Goal: Transaction & Acquisition: Purchase product/service

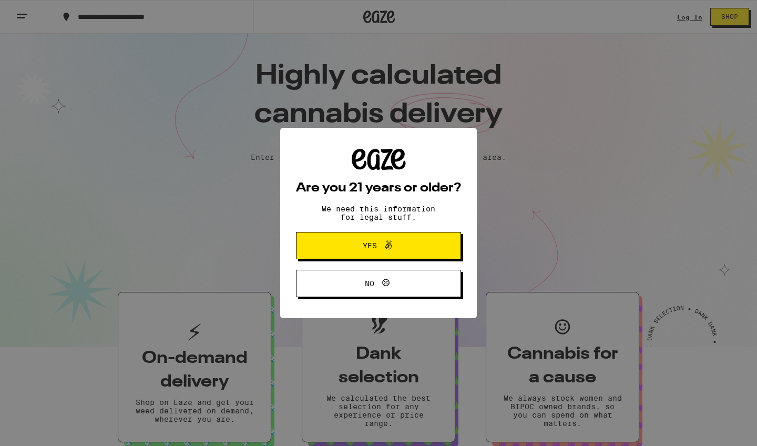
click at [363, 252] on span "Yes" at bounding box center [378, 246] width 80 height 14
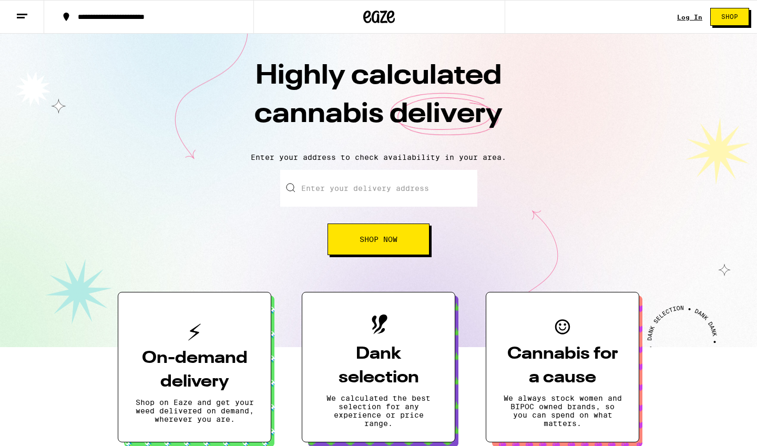
click at [692, 17] on link "Log In" at bounding box center [689, 17] width 25 height 7
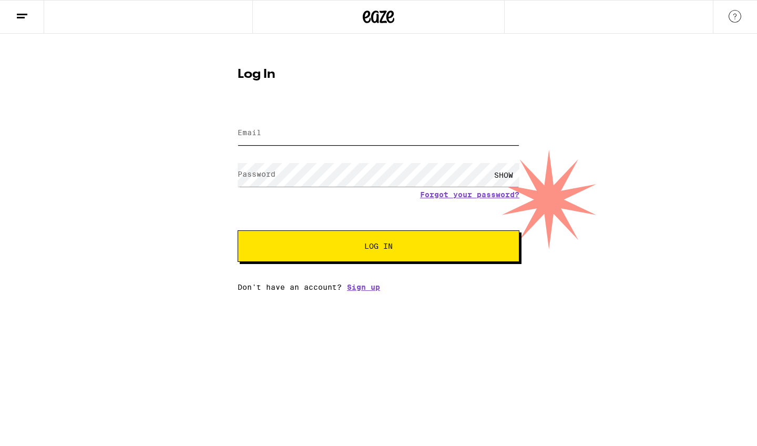
type input "[EMAIL_ADDRESS][DOMAIN_NAME]"
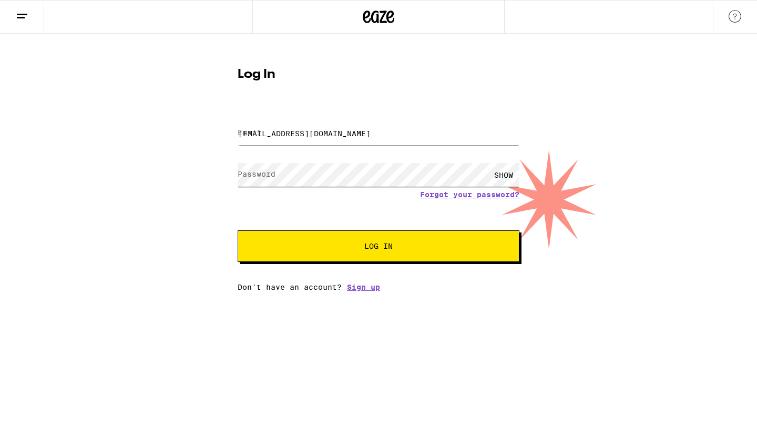
click at [378, 247] on button "Log In" at bounding box center [378, 246] width 282 height 32
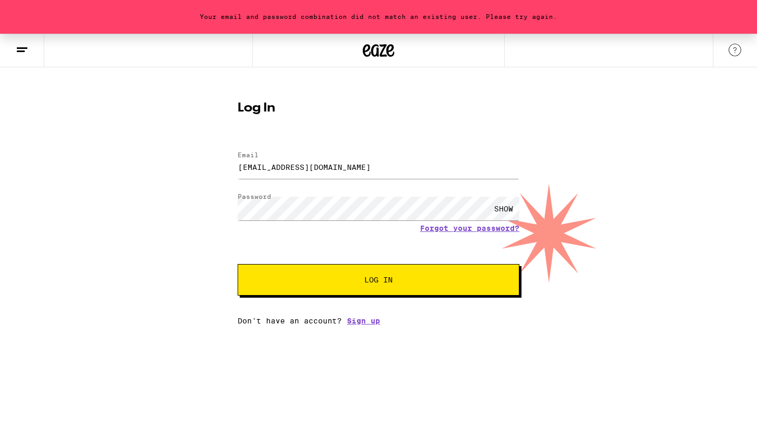
click at [507, 205] on div "SHOW" at bounding box center [504, 208] width 32 height 24
click at [358, 274] on button "Log In" at bounding box center [378, 280] width 282 height 32
click at [378, 281] on button "Log In" at bounding box center [378, 280] width 282 height 32
click at [438, 229] on link "Forgot your password?" at bounding box center [469, 228] width 99 height 8
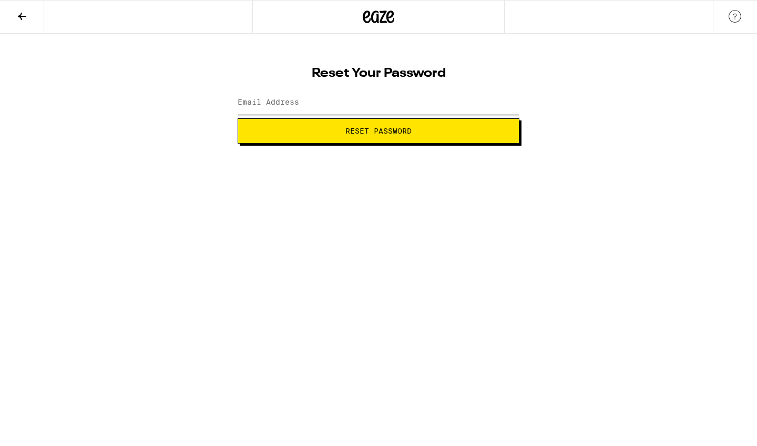
click at [339, 101] on input "Email Address" at bounding box center [378, 103] width 282 height 24
type input "[EMAIL_ADDRESS][DOMAIN_NAME]"
click at [354, 134] on span "Reset Password" at bounding box center [378, 130] width 66 height 7
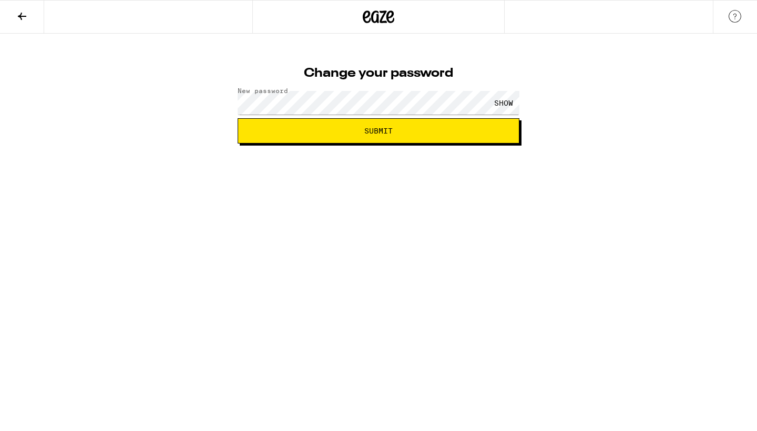
click at [344, 129] on span "Submit" at bounding box center [378, 130] width 264 height 7
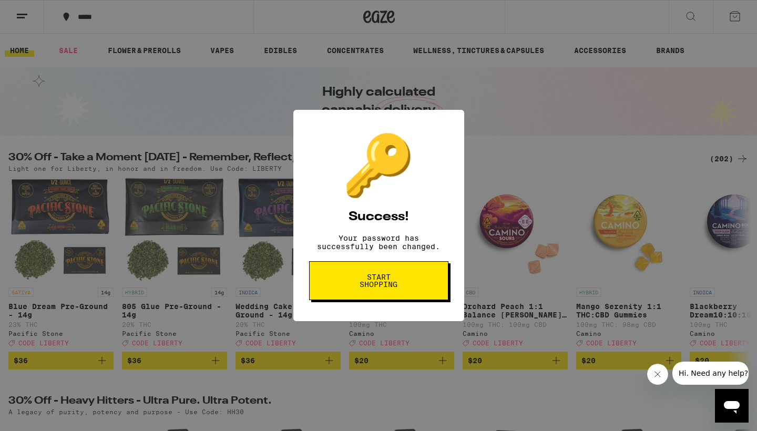
click at [403, 277] on span "Start shopping" at bounding box center [378, 280] width 54 height 15
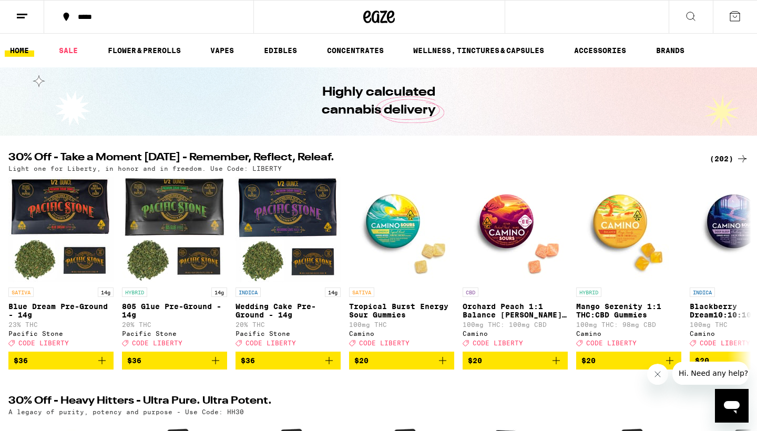
click at [17, 11] on icon at bounding box center [22, 16] width 13 height 13
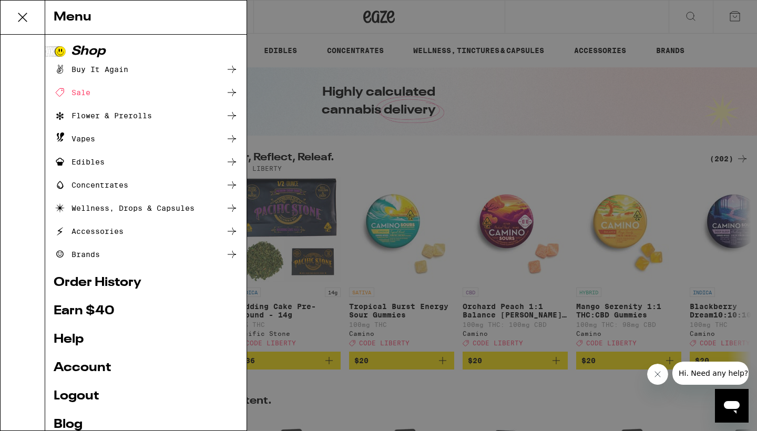
click at [19, 12] on icon at bounding box center [22, 17] width 21 height 21
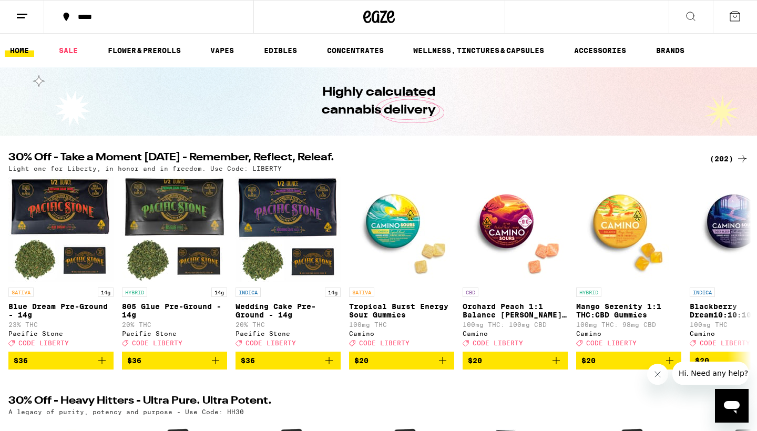
click at [736, 15] on icon at bounding box center [734, 16] width 13 height 13
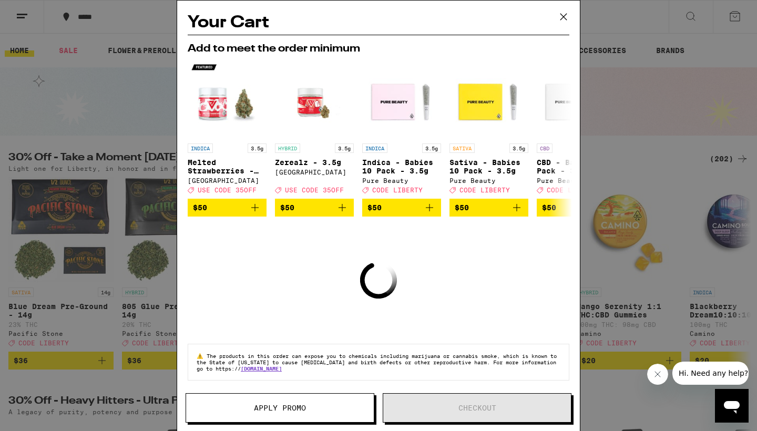
click at [562, 16] on icon at bounding box center [563, 17] width 16 height 16
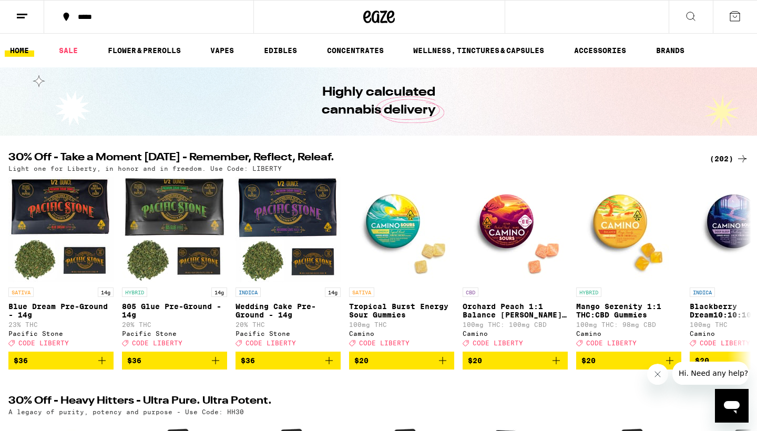
click at [19, 17] on line at bounding box center [21, 17] width 8 height 0
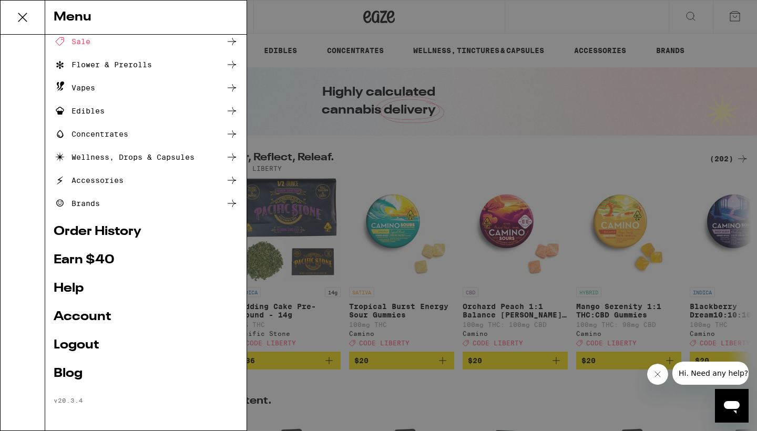
scroll to position [52, 0]
click at [90, 318] on link "Account" at bounding box center [146, 316] width 184 height 13
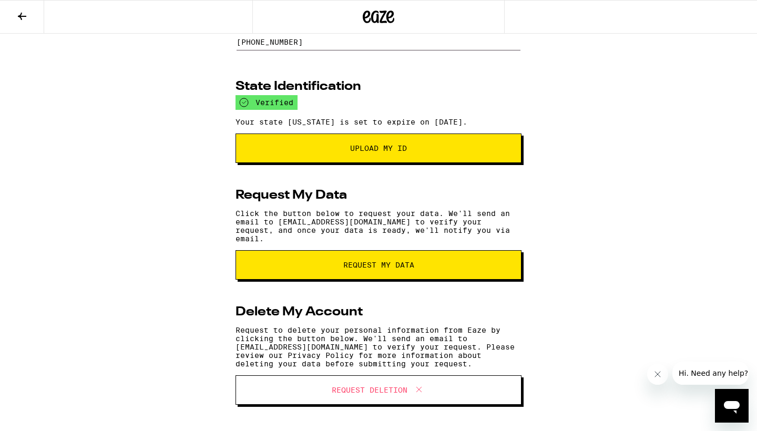
scroll to position [131, 0]
click at [365, 148] on button "Upload My ID" at bounding box center [378, 147] width 286 height 29
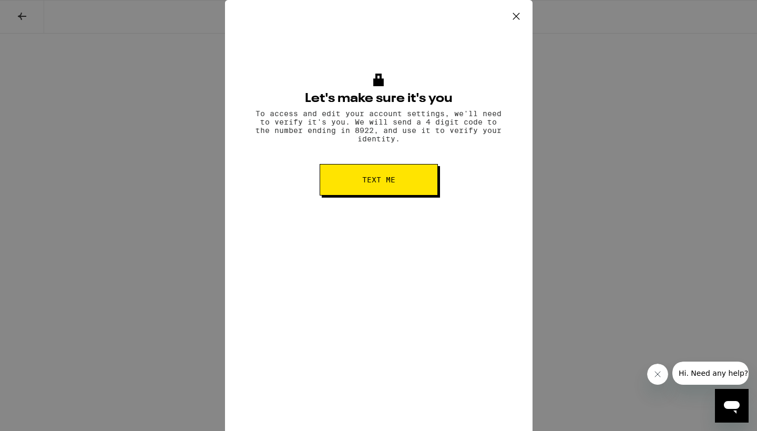
click at [512, 18] on icon at bounding box center [516, 16] width 16 height 16
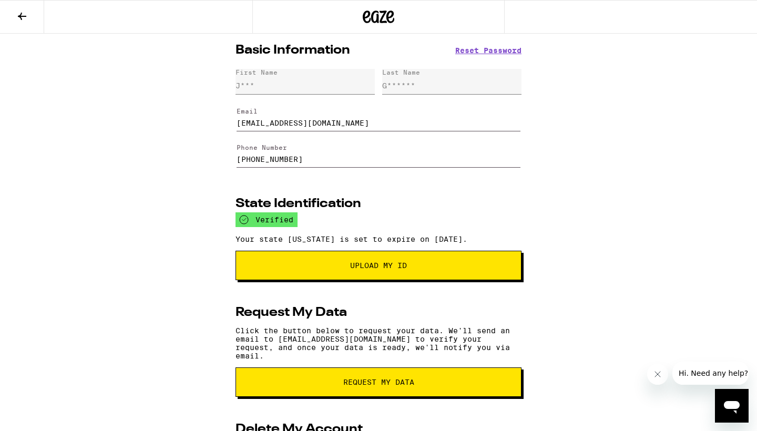
scroll to position [0, 0]
click at [30, 17] on button at bounding box center [22, 17] width 44 height 33
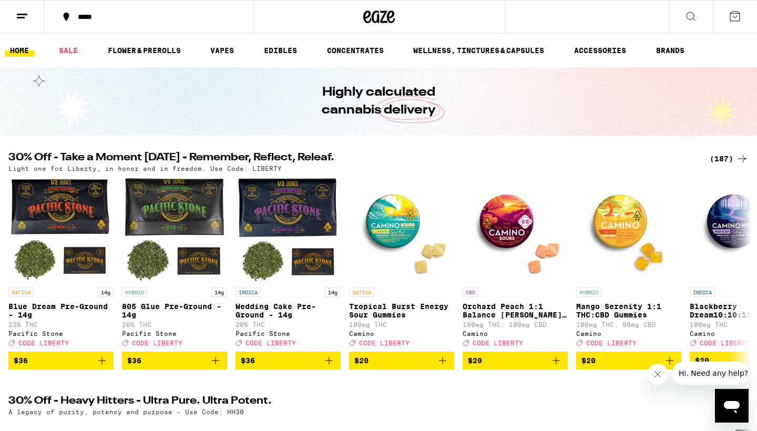
click at [107, 14] on div "*****" at bounding box center [155, 16] width 165 height 7
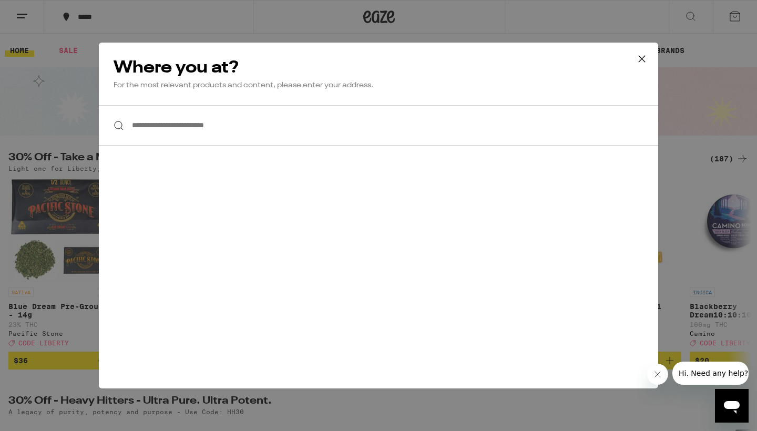
click at [197, 127] on input "**********" at bounding box center [378, 125] width 559 height 40
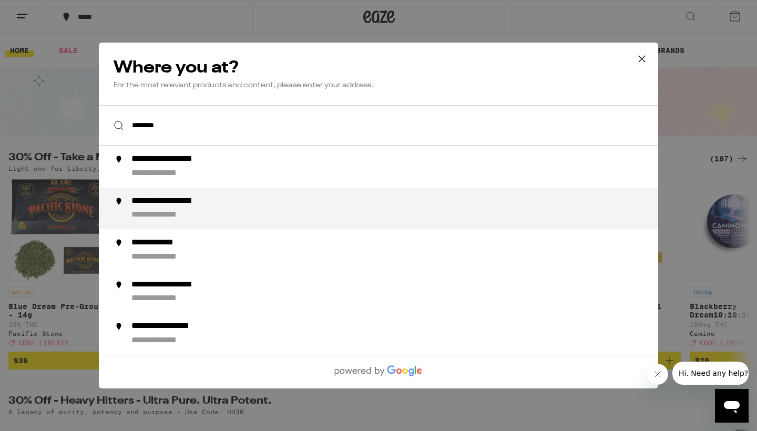
click at [193, 200] on div "**********" at bounding box center [182, 201] width 103 height 11
type input "**********"
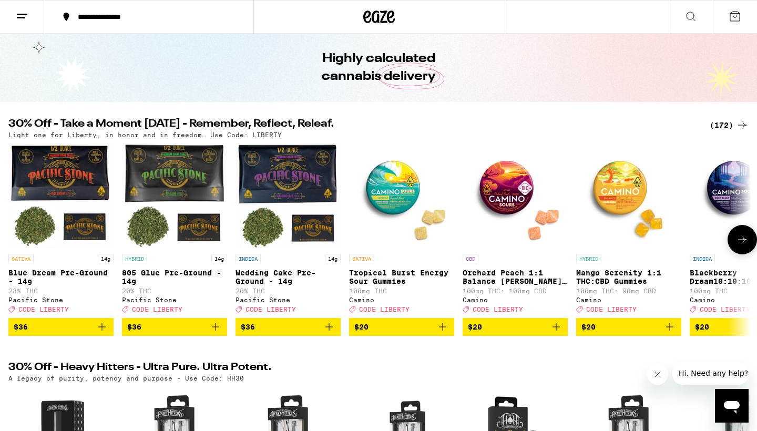
scroll to position [66, 0]
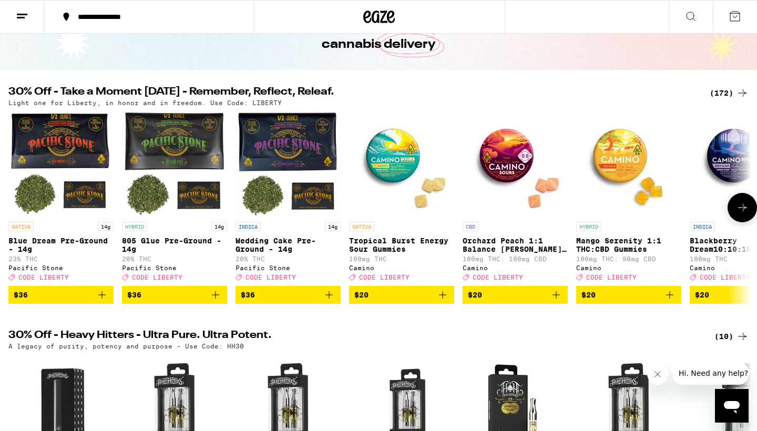
click at [329, 298] on icon "Add to bag" at bounding box center [328, 294] width 7 height 7
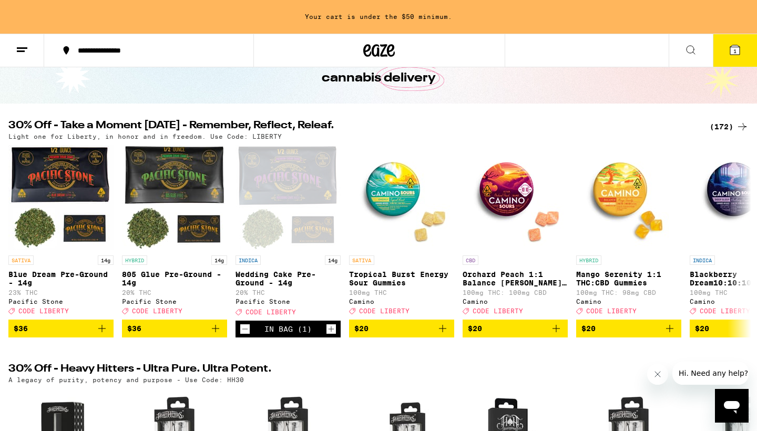
click at [722, 127] on div "(172)" at bounding box center [728, 126] width 39 height 13
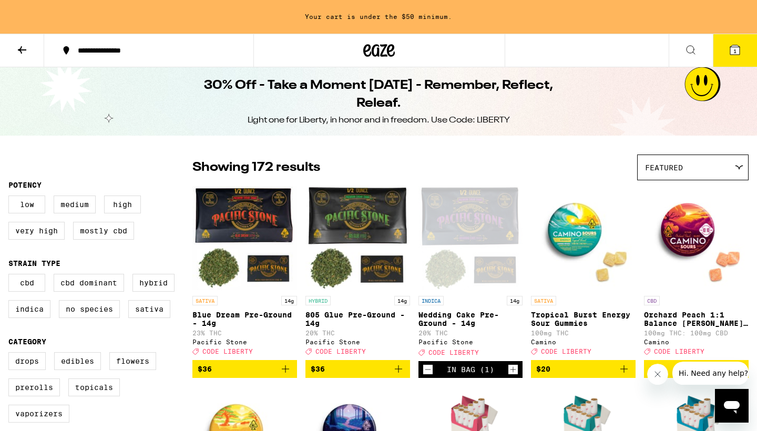
click at [730, 53] on icon at bounding box center [734, 49] width 9 height 9
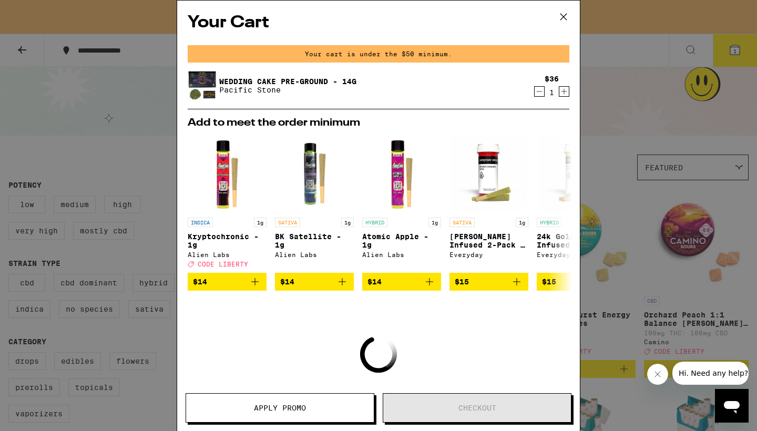
click at [564, 14] on icon at bounding box center [563, 17] width 16 height 16
